Goal: Navigation & Orientation: Find specific page/section

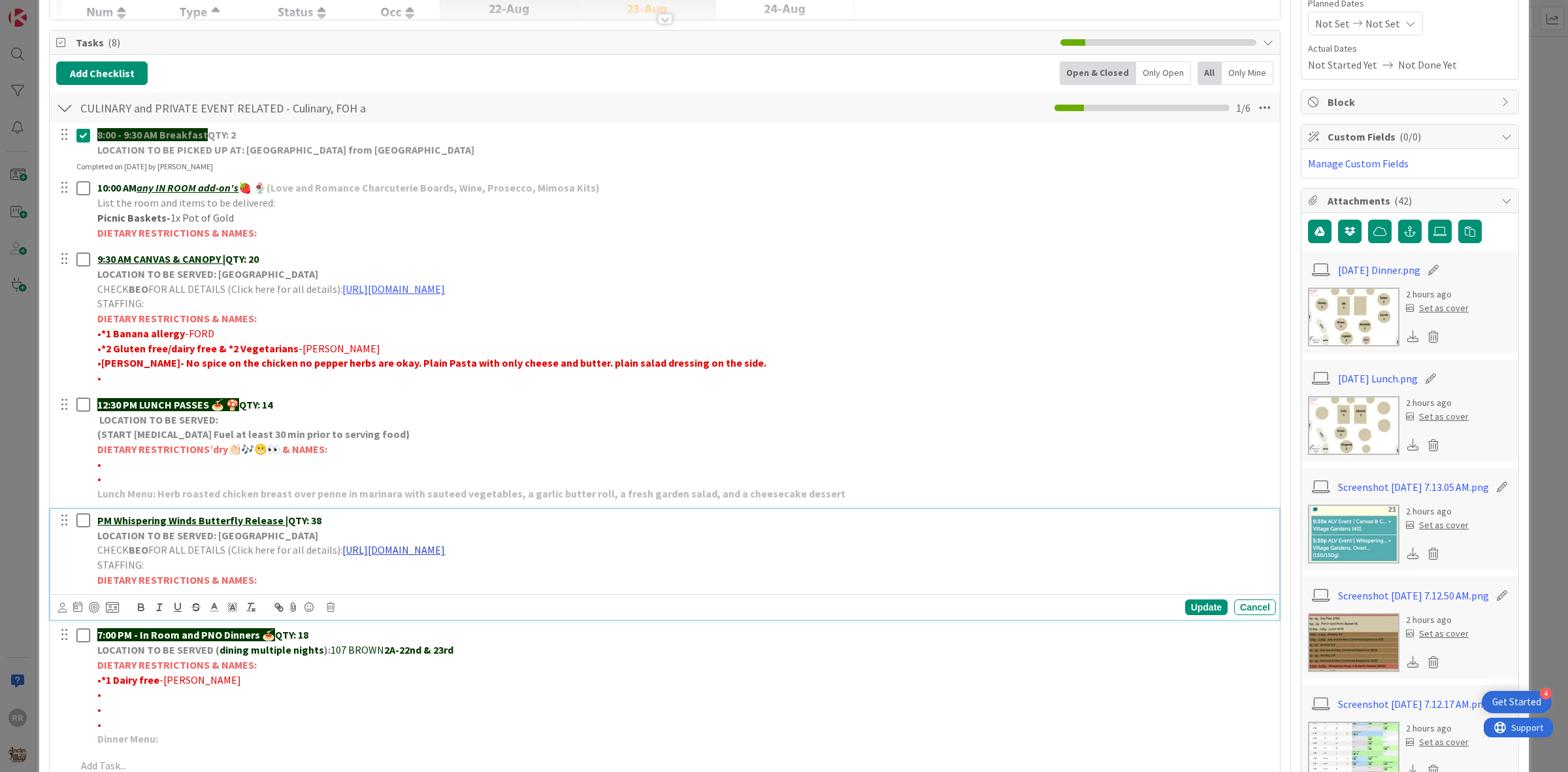
click at [445, 546] on link "[URL][DOMAIN_NAME]" at bounding box center [393, 549] width 103 height 13
click at [540, 579] on link "[URL][DOMAIN_NAME]" at bounding box center [499, 575] width 89 height 17
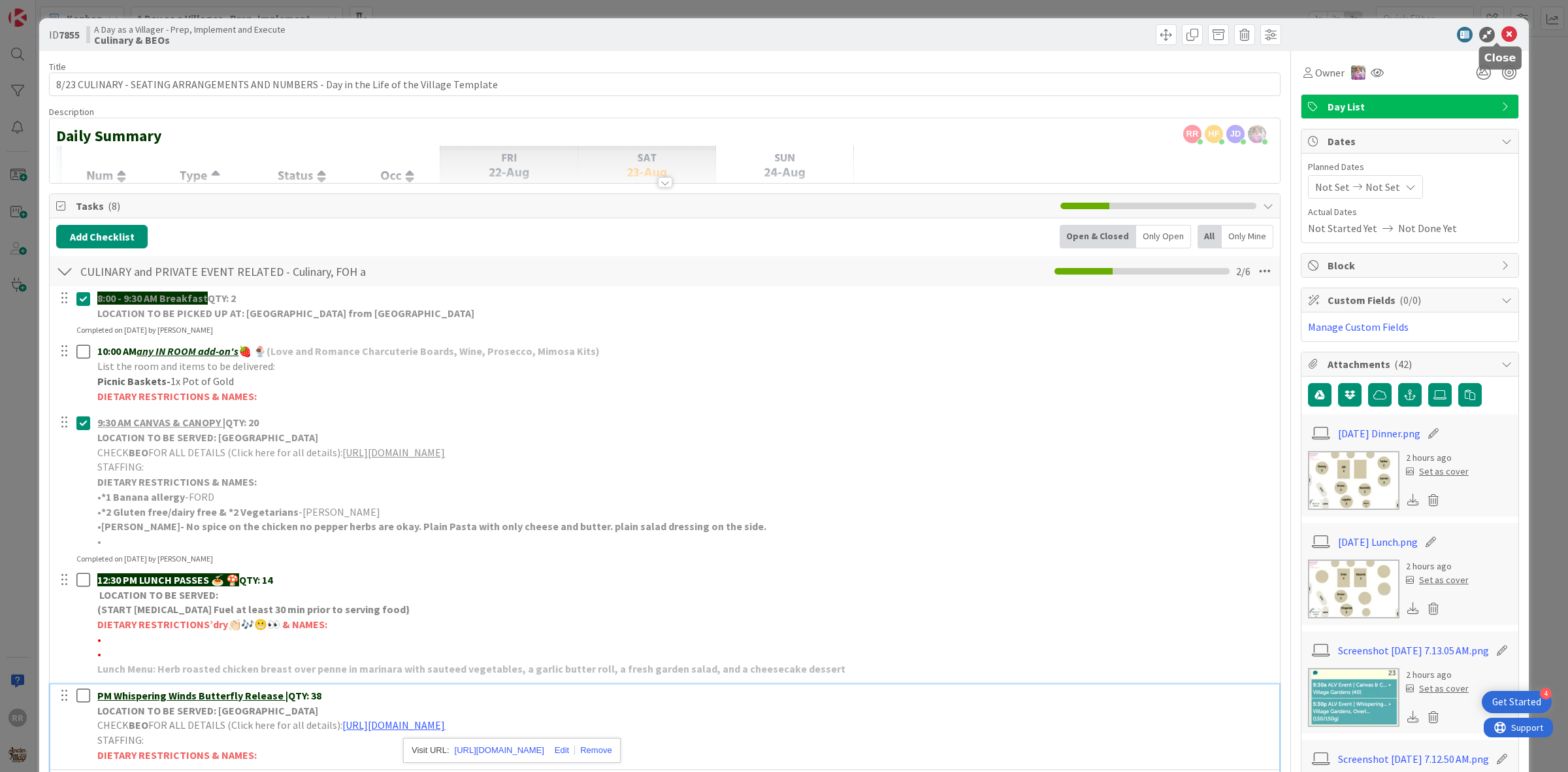
click at [1501, 41] on icon at bounding box center [1509, 34] width 15 height 15
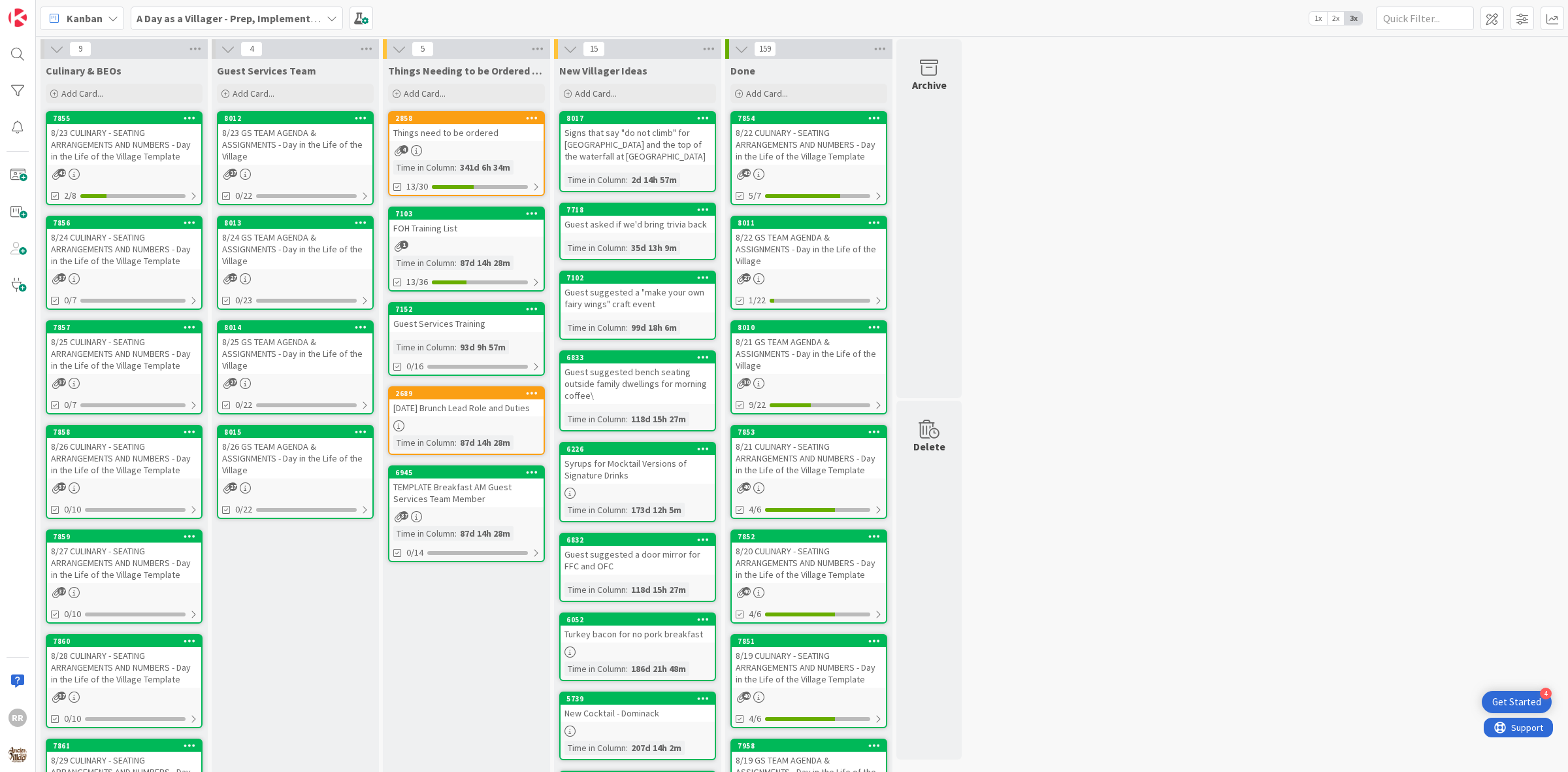
click at [301, 140] on div "8/23 GS TEAM AGENDA & ASSIGNMENTS - Day in the Life of the Village" at bounding box center [295, 145] width 154 height 41
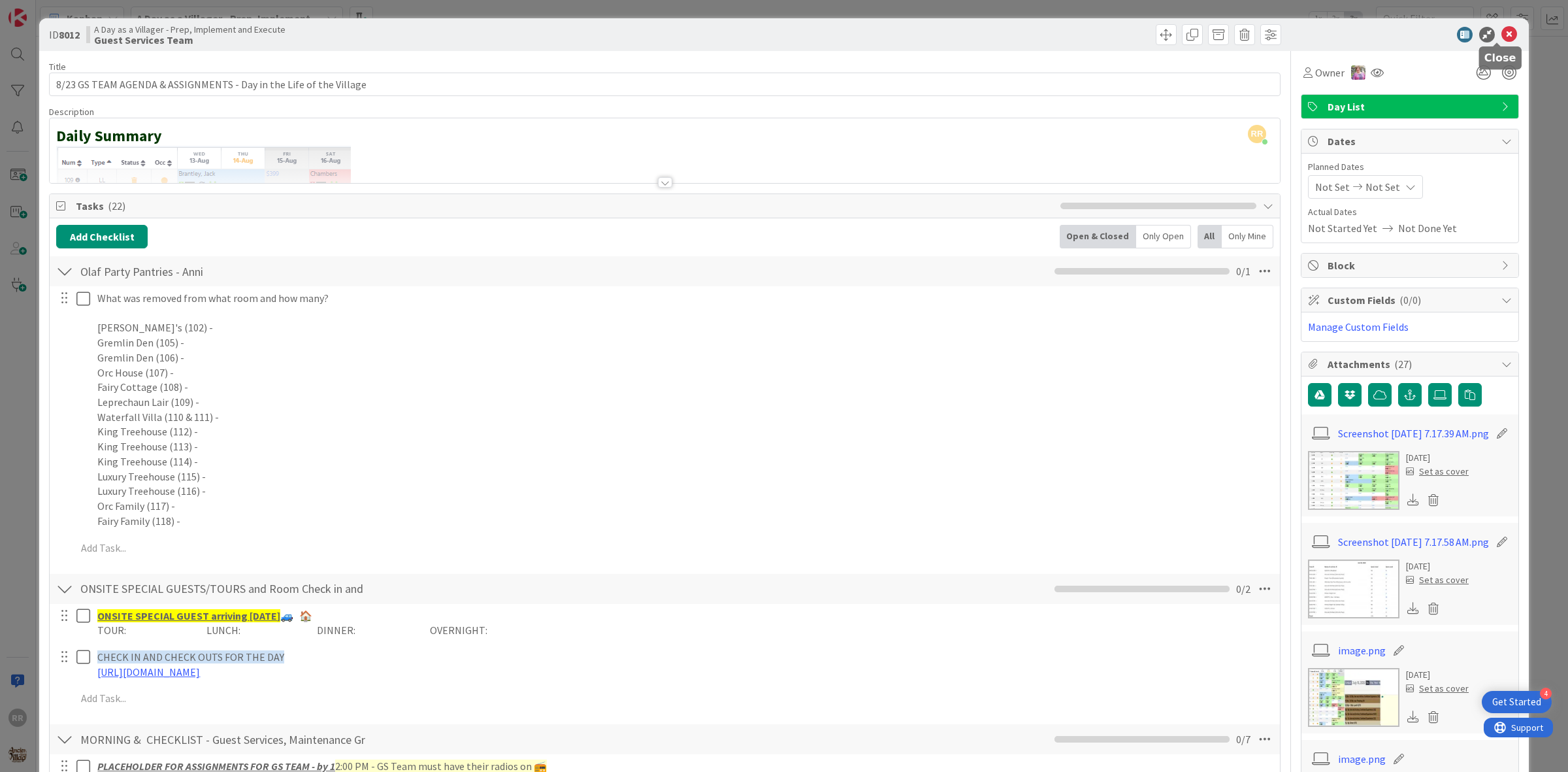
click at [1501, 34] on icon at bounding box center [1509, 34] width 15 height 15
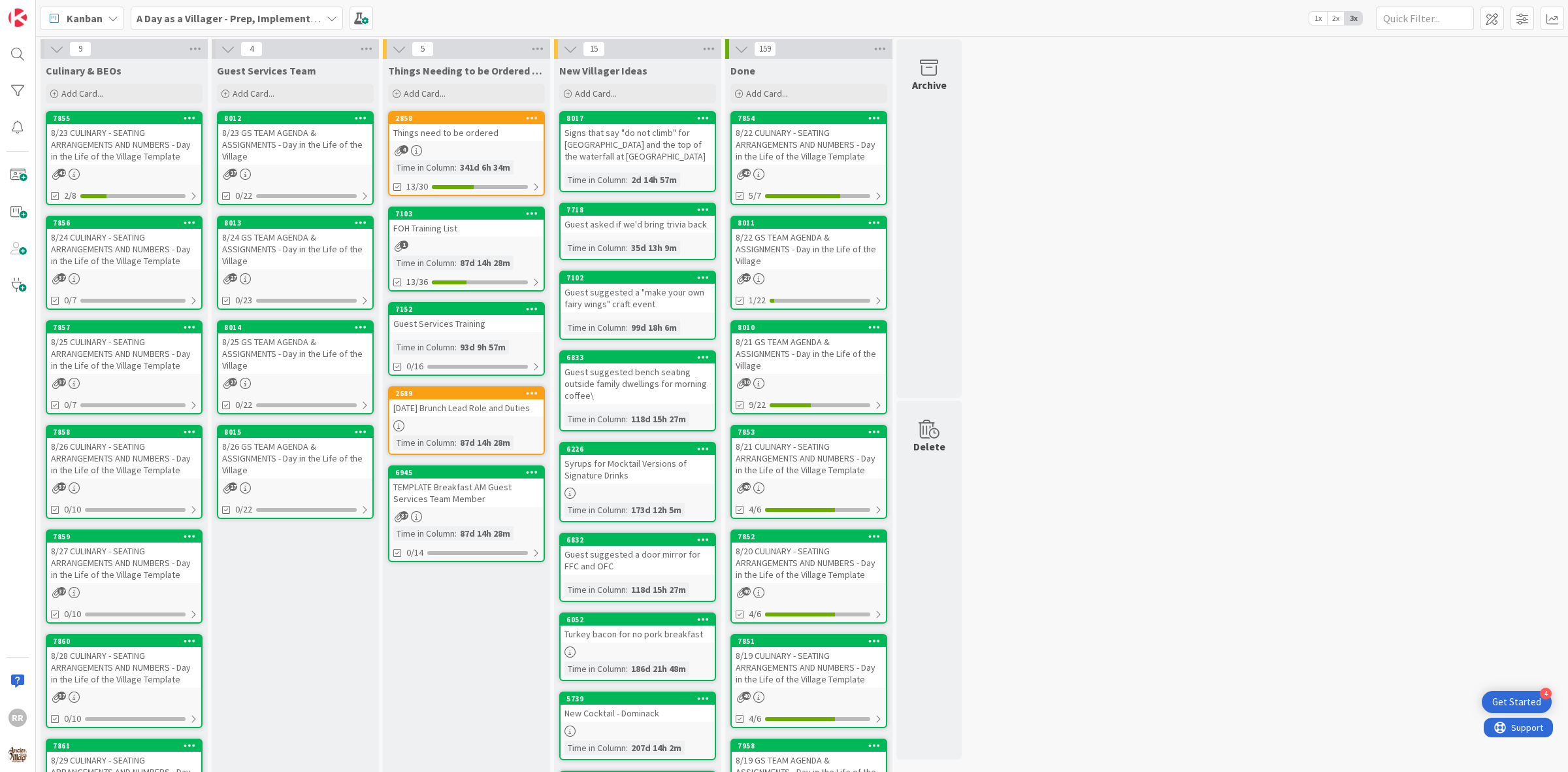
click at [272, 142] on div "8/23 GS TEAM AGENDA & ASSIGNMENTS - Day in the Life of the Village" at bounding box center [295, 145] width 154 height 41
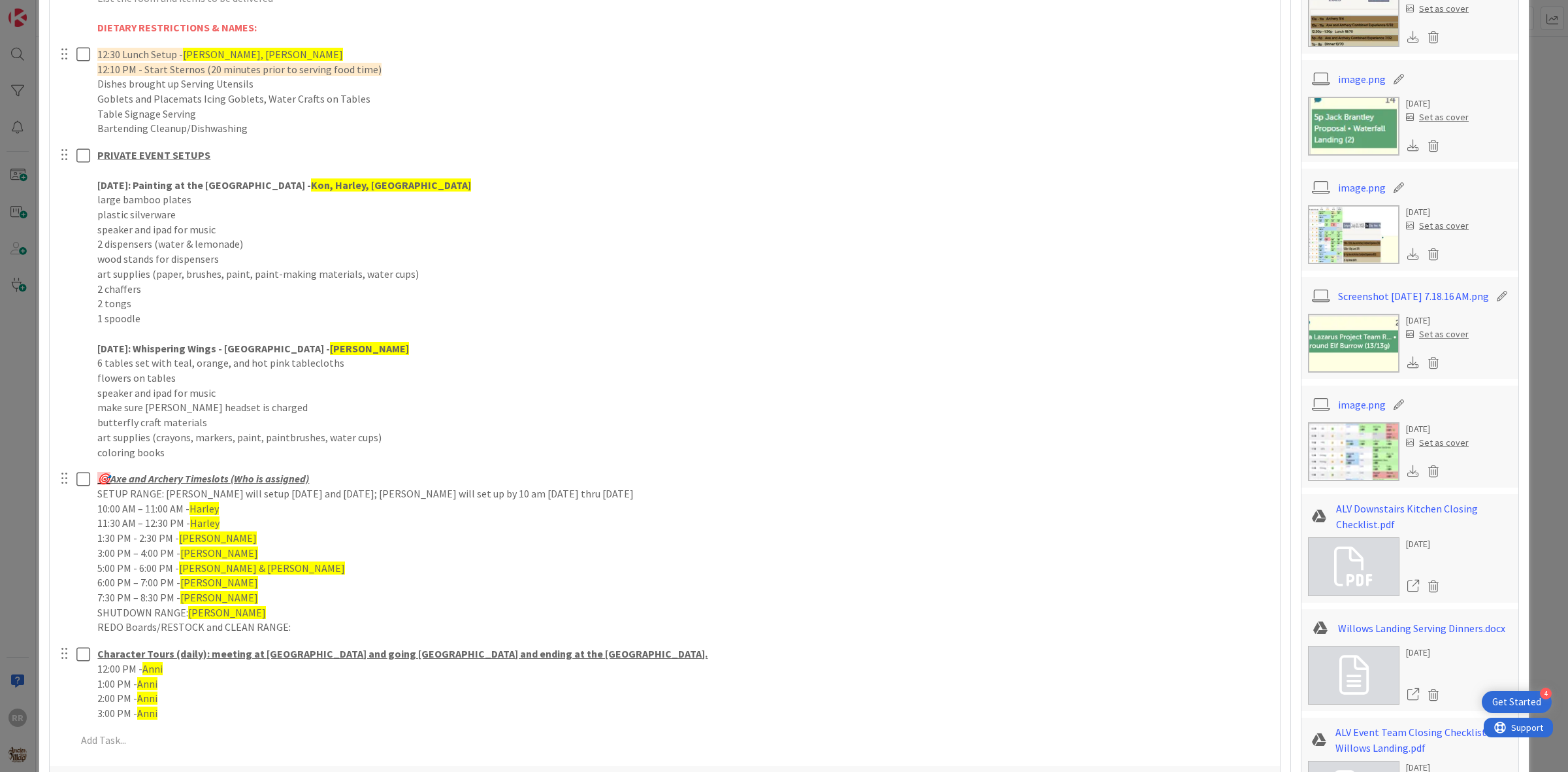
scroll to position [898, 0]
